Goal: Check status: Check status

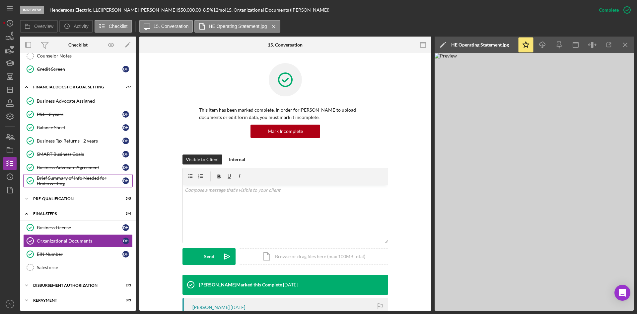
scroll to position [100, 0]
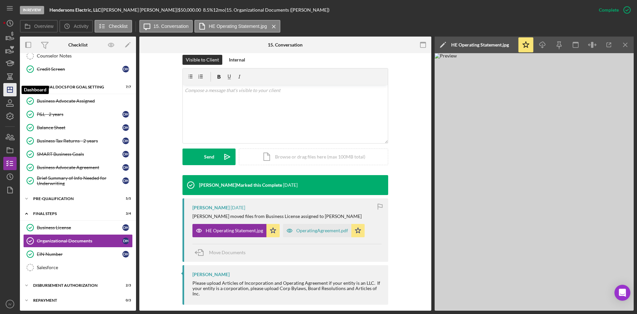
drag, startPoint x: 5, startPoint y: 87, endPoint x: 7, endPoint y: 90, distance: 3.5
click at [5, 87] on icon "Icon/Dashboard" at bounding box center [10, 89] width 17 height 17
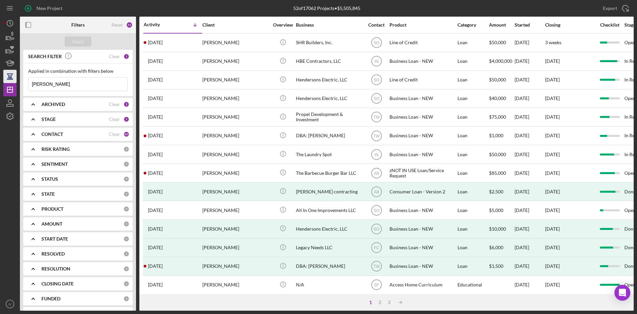
drag, startPoint x: 75, startPoint y: 85, endPoint x: 16, endPoint y: 80, distance: 59.0
click at [16, 80] on div "New Project 52 of 17062 Projects • $5,505,845 [PERSON_NAME] Export Icon/Export …" at bounding box center [318, 155] width 631 height 310
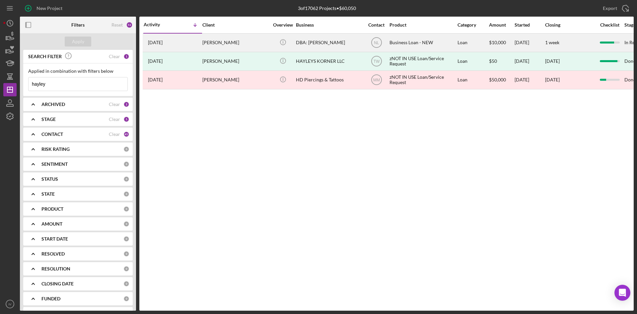
type input "hayley"
click at [215, 46] on div "[PERSON_NAME]" at bounding box center [235, 43] width 66 height 18
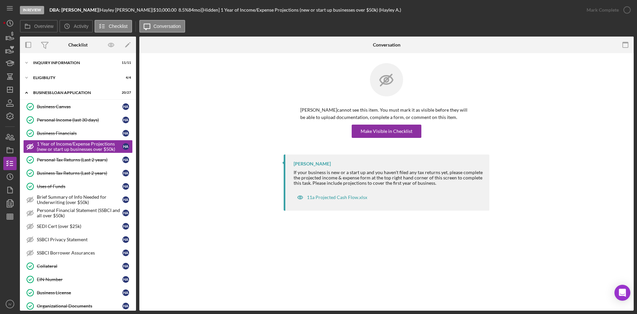
scroll to position [100, 0]
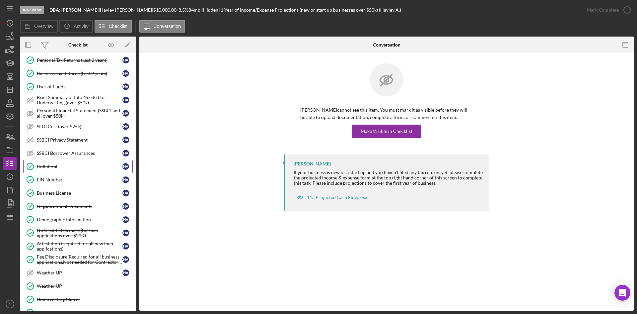
drag, startPoint x: 58, startPoint y: 165, endPoint x: 84, endPoint y: 161, distance: 26.4
click at [58, 165] on div "Collateral" at bounding box center [80, 166] width 86 height 5
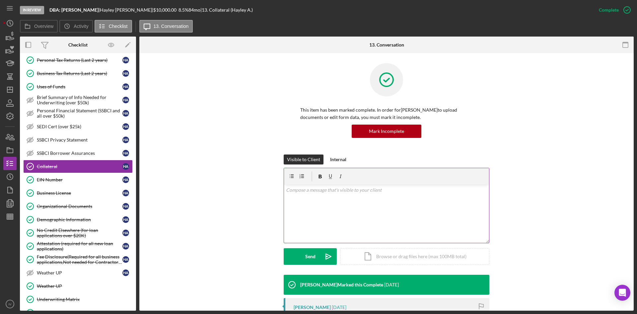
scroll to position [100, 0]
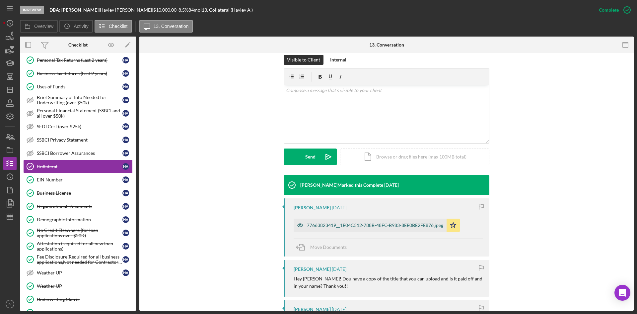
click at [327, 224] on div "77663823419__1E04C512-788B-48FC-B983-8EE0BE2FE876.jpeg" at bounding box center [375, 224] width 136 height 5
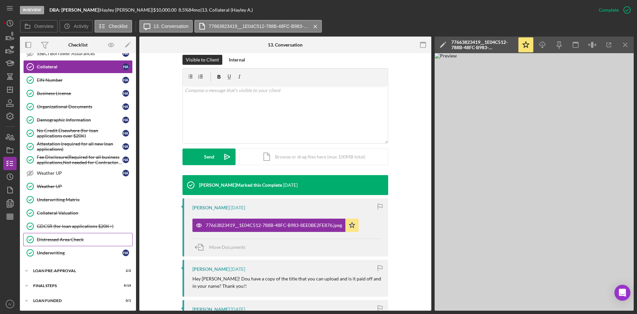
scroll to position [199, 0]
click at [43, 286] on div "FINAL STEPS" at bounding box center [80, 285] width 95 height 4
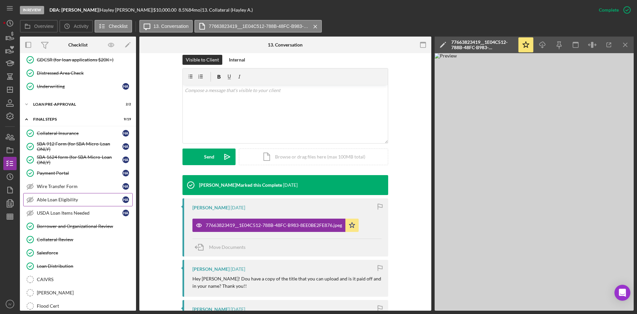
scroll to position [399, 0]
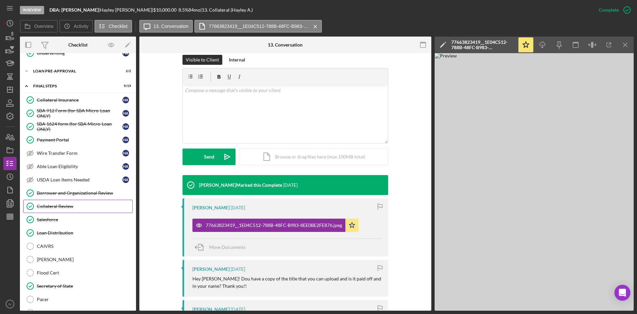
click at [75, 211] on link "Collateral Review Collateral Review" at bounding box center [78, 205] width 110 height 13
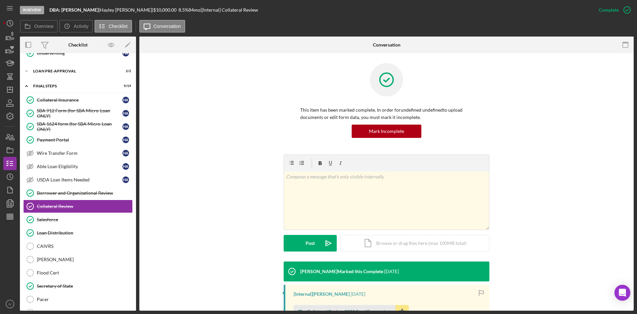
scroll to position [94, 0]
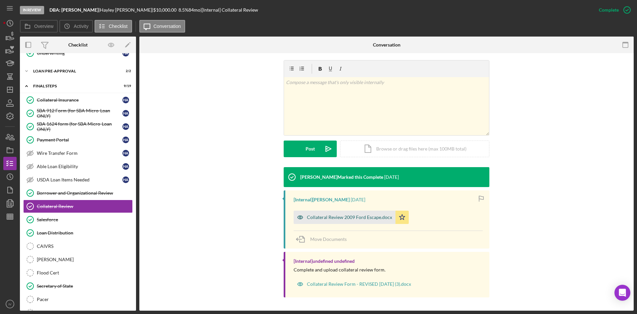
click at [359, 220] on div "Collateral Review 2009 Ford Escape.docx" at bounding box center [345, 216] width 102 height 13
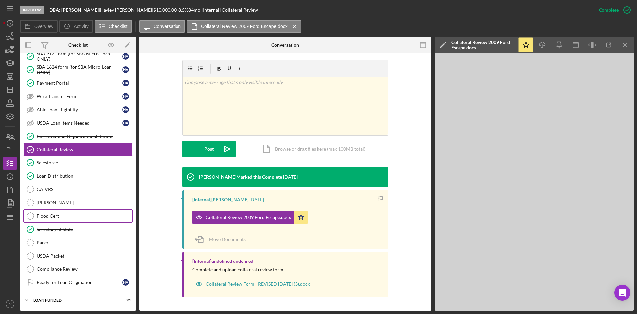
scroll to position [323, 0]
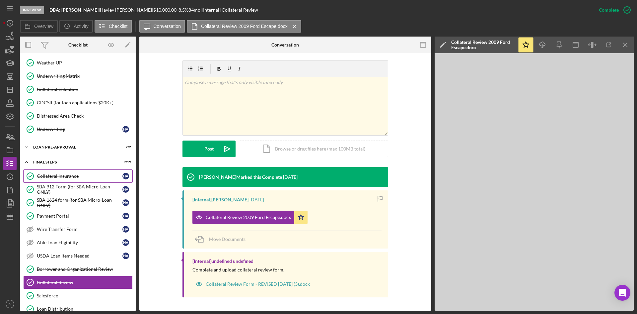
click at [78, 173] on div "Collateral Insurance" at bounding box center [80, 175] width 86 height 5
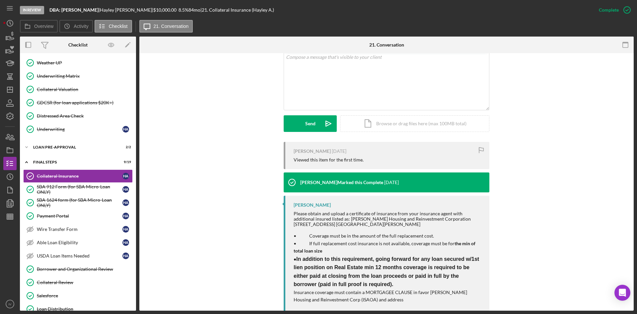
scroll to position [147, 0]
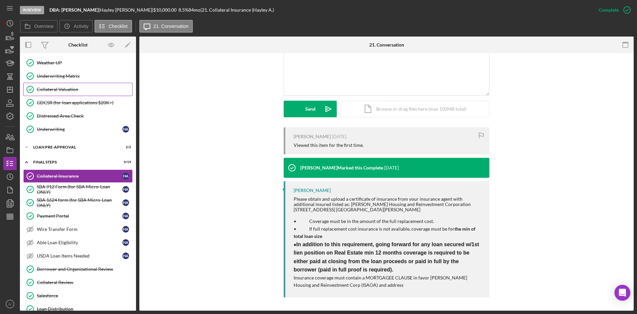
click at [74, 84] on link "Collateral Valuation Collateral Valuation" at bounding box center [78, 89] width 110 height 13
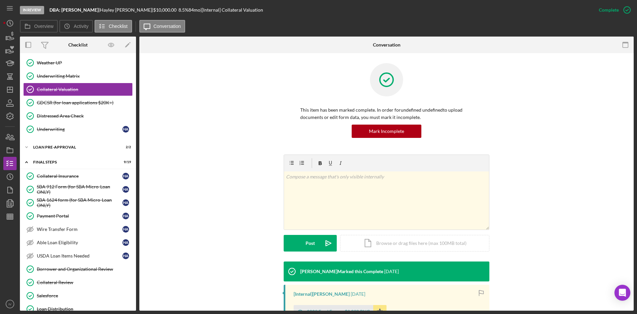
scroll to position [94, 0]
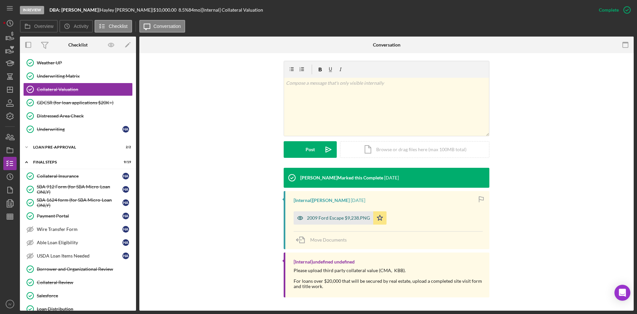
click at [342, 214] on div "2009 Ford Escape $9,238.PNG" at bounding box center [334, 217] width 80 height 13
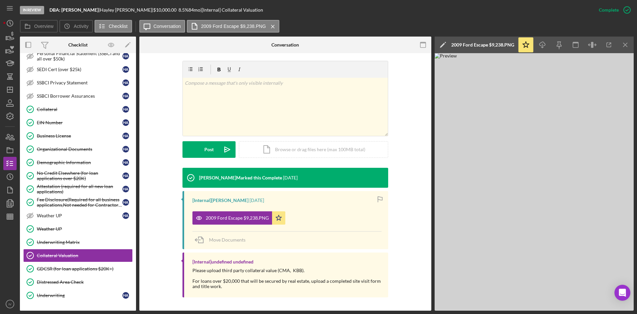
scroll to position [0, 0]
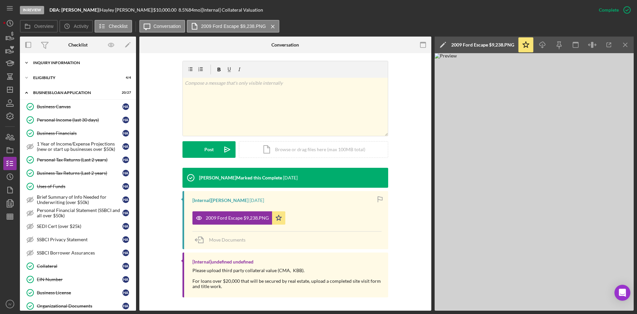
click at [42, 63] on div "INQUIRY INFORMATION" at bounding box center [80, 63] width 95 height 4
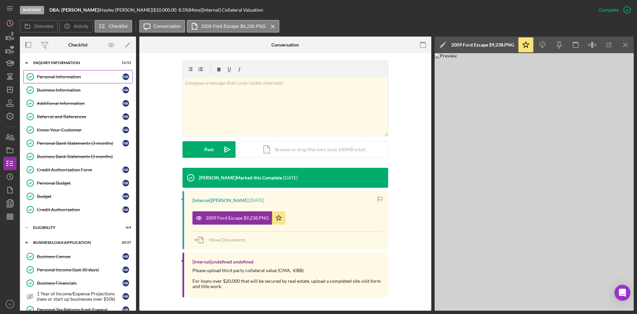
click at [69, 79] on div "Personal Information" at bounding box center [80, 76] width 86 height 5
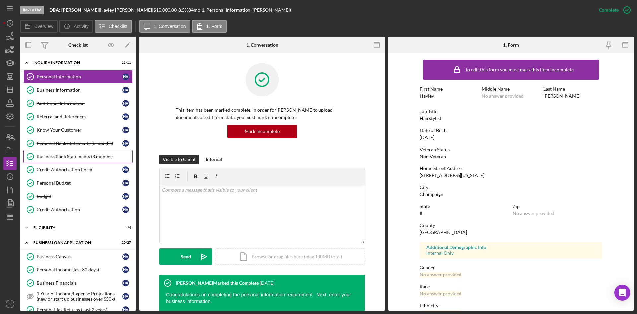
drag, startPoint x: 86, startPoint y: 143, endPoint x: 120, endPoint y: 150, distance: 34.6
click at [86, 143] on div "Personal Bank Statements (3 months)" at bounding box center [80, 142] width 86 height 5
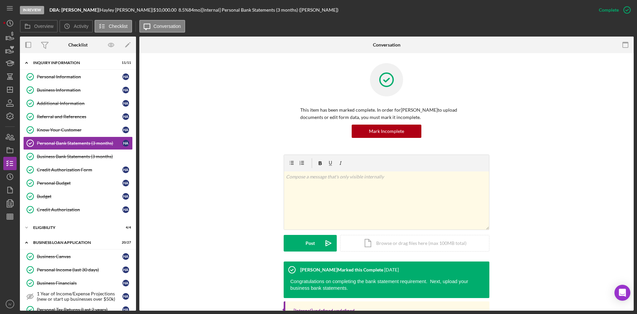
scroll to position [133, 0]
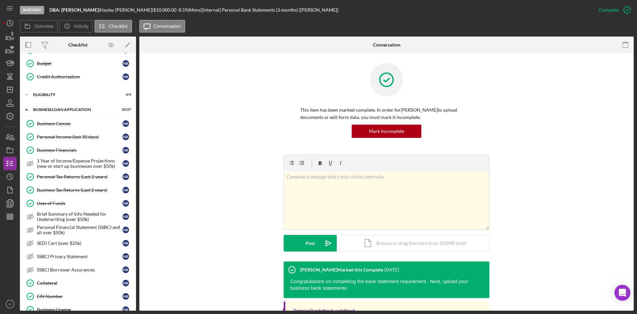
drag, startPoint x: 57, startPoint y: 280, endPoint x: 300, endPoint y: 215, distance: 251.2
click at [57, 280] on div "Collateral" at bounding box center [80, 282] width 86 height 5
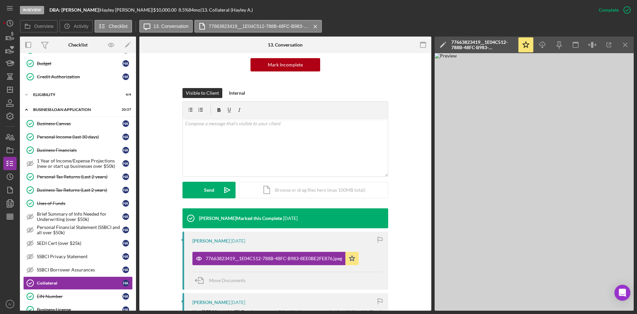
scroll to position [100, 0]
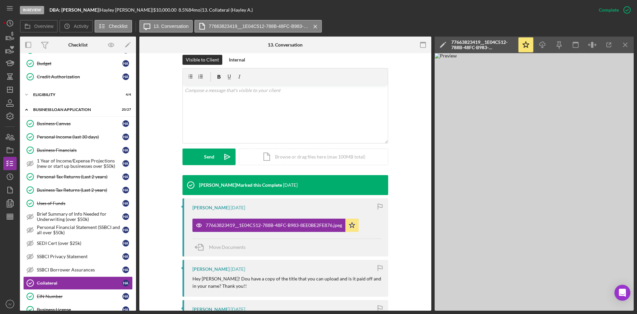
drag, startPoint x: 544, startPoint y: 44, endPoint x: 580, endPoint y: 57, distance: 38.6
click at [544, 44] on icon "Icon/Download" at bounding box center [542, 45] width 15 height 15
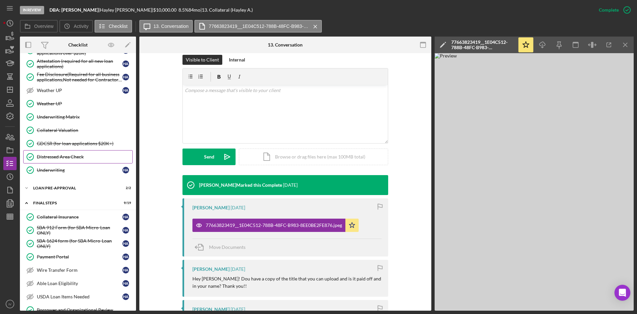
scroll to position [365, 0]
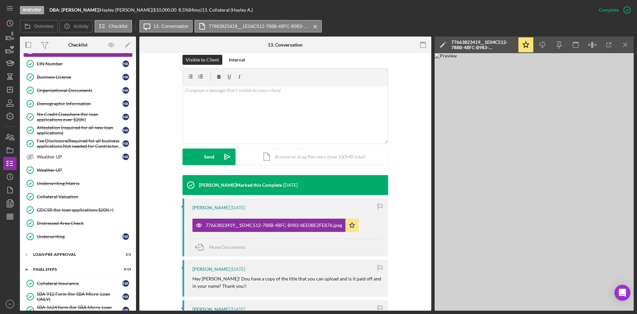
drag, startPoint x: 60, startPoint y: 194, endPoint x: 352, endPoint y: 208, distance: 292.3
click at [60, 194] on div "Collateral Valuation" at bounding box center [85, 196] width 96 height 5
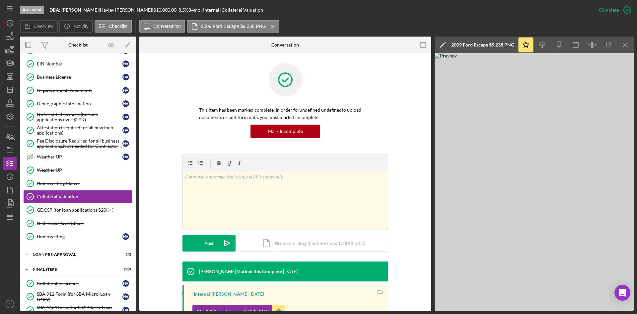
scroll to position [94, 0]
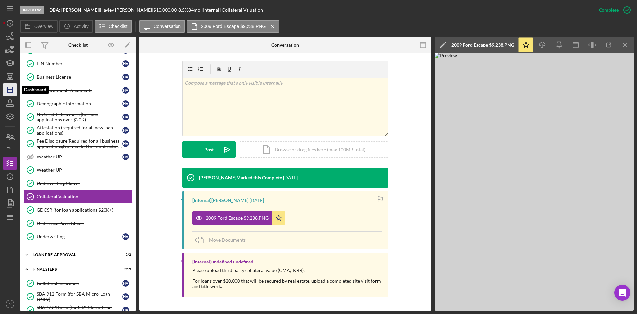
click at [8, 88] on polygon "button" at bounding box center [9, 89] width 5 height 5
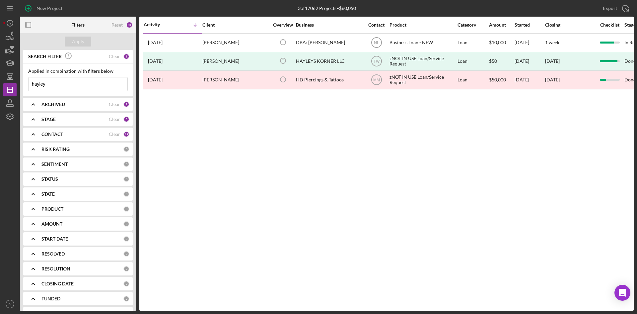
drag, startPoint x: 60, startPoint y: 85, endPoint x: 0, endPoint y: 80, distance: 60.6
click at [0, 80] on div "New Project 3 of 17062 Projects • $60,050 hayley Export Icon/Export Filters Res…" at bounding box center [318, 157] width 637 height 314
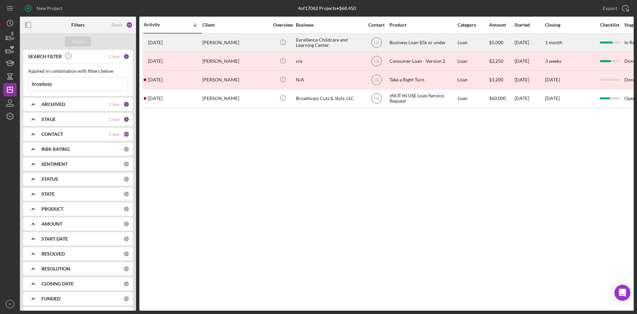
type input "broadway"
click at [250, 44] on div "[PERSON_NAME]" at bounding box center [235, 43] width 66 height 18
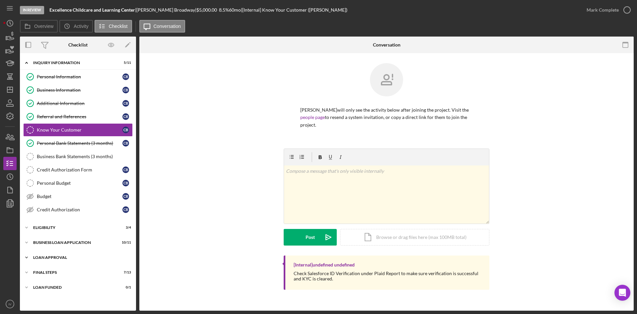
click at [57, 260] on div "Icon/Expander Loan Approval 2 / 2" at bounding box center [78, 257] width 116 height 13
click at [61, 268] on div "Loan Approval" at bounding box center [85, 270] width 96 height 5
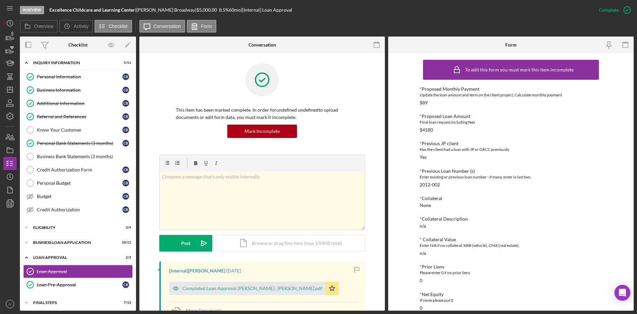
scroll to position [100, 0]
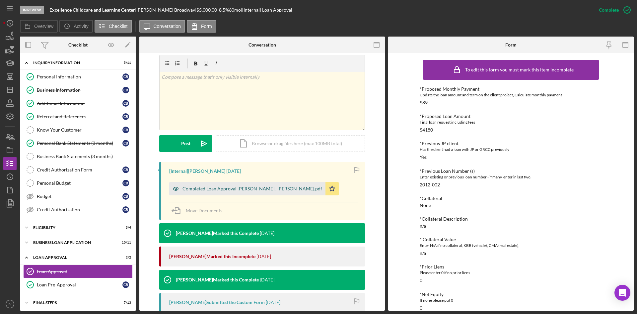
click at [263, 191] on div "Completed Loan Approval [PERSON_NAME] , [PERSON_NAME].pdf" at bounding box center [247, 188] width 156 height 13
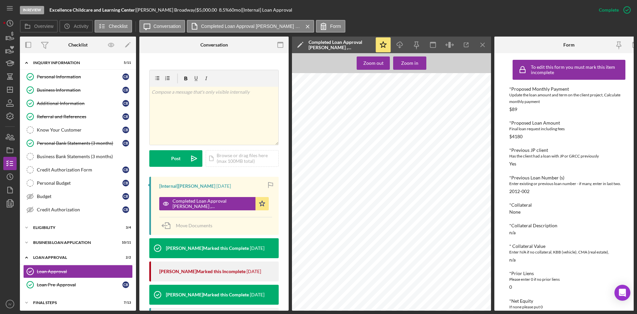
scroll to position [226, 0]
